Goal: Information Seeking & Learning: Learn about a topic

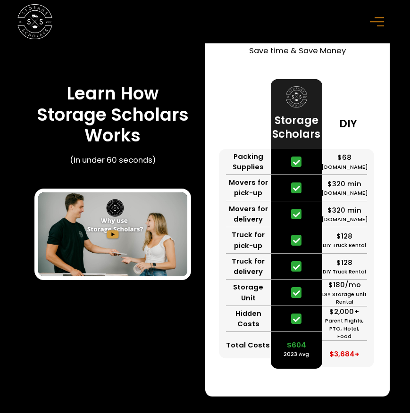
scroll to position [2518, 0]
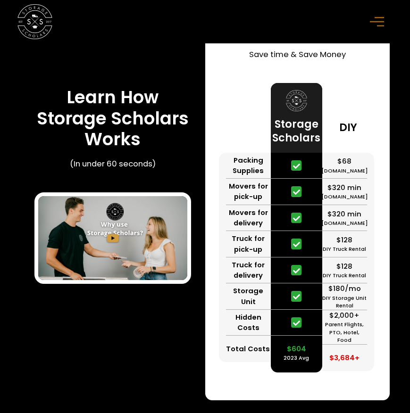
click at [299, 354] on div "$604" at bounding box center [296, 349] width 19 height 10
click at [331, 328] on div "Parent Flights, PTO, Hotel, Food" at bounding box center [344, 333] width 45 height 24
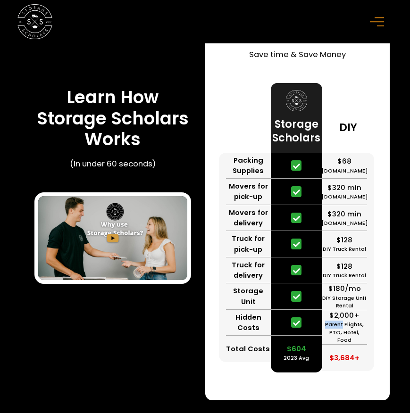
click at [338, 332] on div "Parent Flights, PTO, Hotel, Food" at bounding box center [344, 333] width 45 height 24
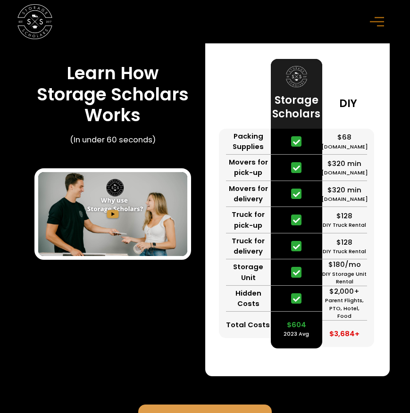
scroll to position [2517, 0]
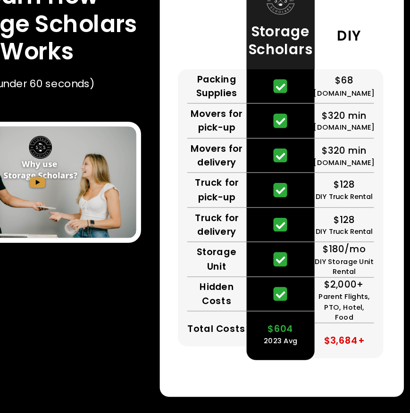
click at [322, 246] on div "DIY Truck Rental" at bounding box center [343, 250] width 43 height 8
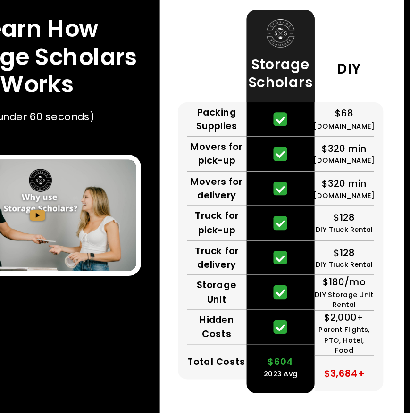
click at [327, 183] on div "$320 min" at bounding box center [344, 188] width 34 height 10
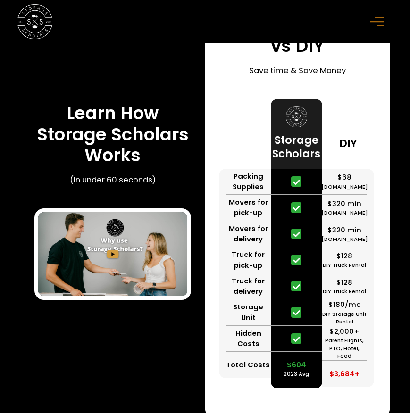
scroll to position [2490, 0]
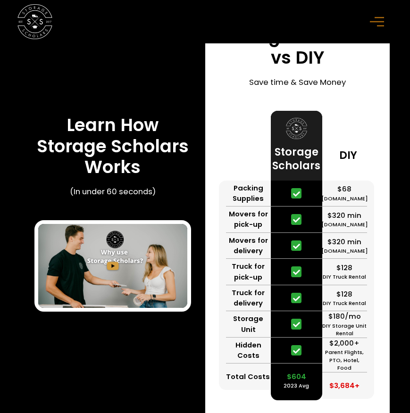
click at [296, 120] on div "Storage Scholars" at bounding box center [297, 146] width 52 height 70
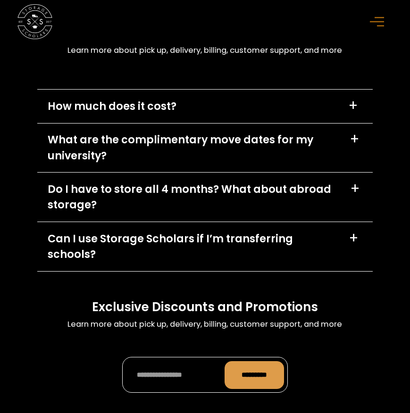
scroll to position [3863, 0]
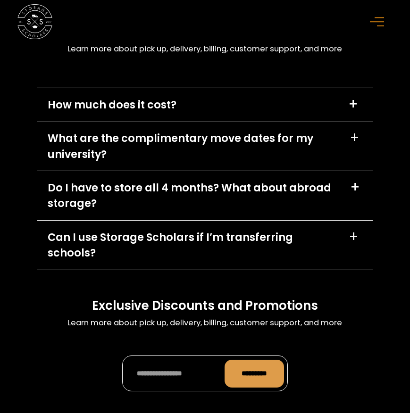
click at [301, 179] on div "Do I have to store all 4 months? What about abroad storage? +" at bounding box center [204, 195] width 335 height 49
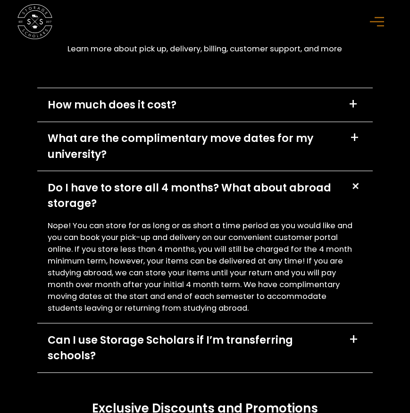
click at [301, 179] on div "Do I have to store all 4 months? What about abroad storage? +" at bounding box center [204, 195] width 335 height 49
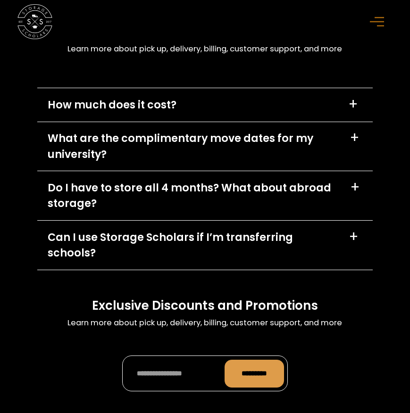
click at [306, 186] on div "Do I have to store all 4 months? What about abroad storage?" at bounding box center [194, 196] width 292 height 32
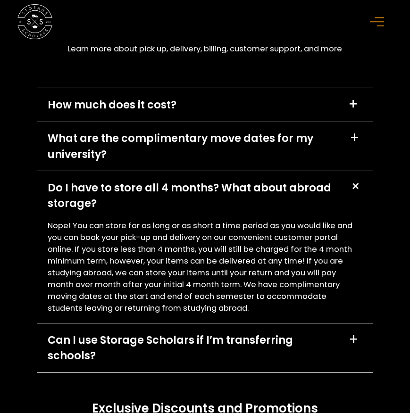
click at [305, 335] on div "Can I use Storage Scholars if I’m transferring schools?" at bounding box center [193, 348] width 290 height 32
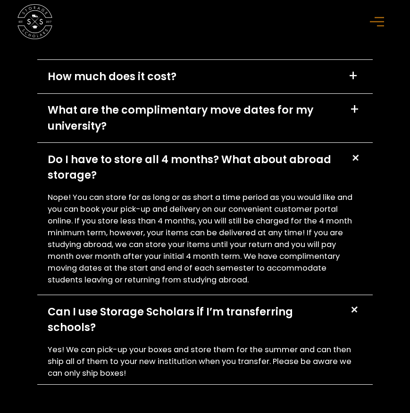
scroll to position [3895, 0]
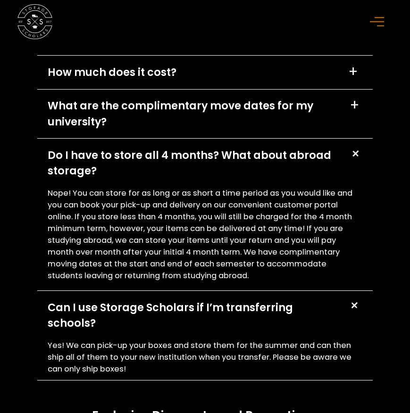
click at [200, 235] on p "Nope! You can store for as long or as short a time period as you would like and…" at bounding box center [205, 235] width 314 height 94
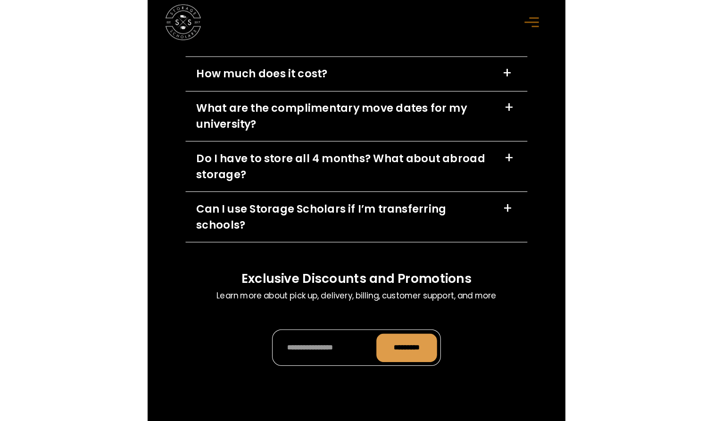
scroll to position [3172, 0]
